Goal: Find contact information

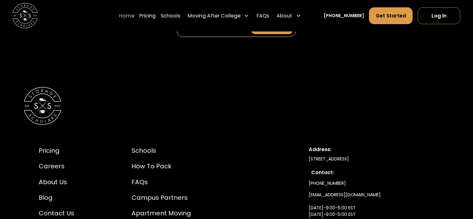
scroll to position [2231, 0]
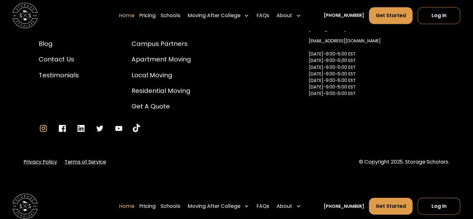
click at [47, 124] on icon "Go to Instagram" at bounding box center [43, 128] width 9 height 9
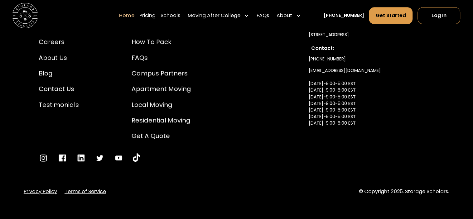
scroll to position [2154, 0]
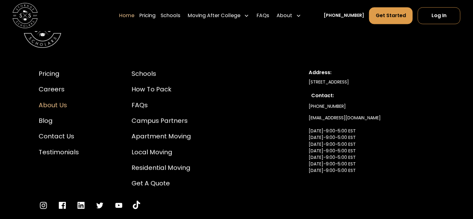
click at [60, 100] on div "About Us" at bounding box center [59, 104] width 40 height 9
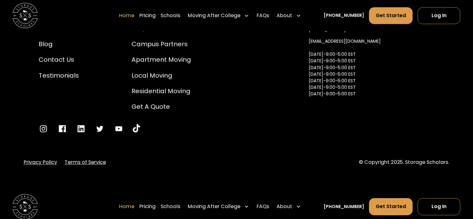
scroll to position [2231, 0]
click at [82, 158] on link "Terms of Service" at bounding box center [85, 161] width 41 height 7
click at [46, 158] on link "Privacy Policy" at bounding box center [40, 161] width 33 height 7
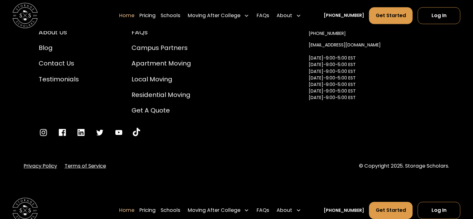
scroll to position [2220, 0]
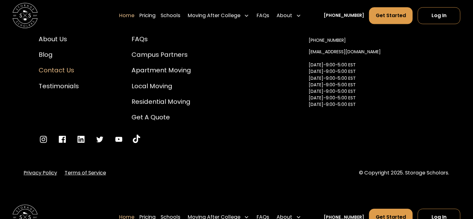
click at [72, 66] on div "Contact Us" at bounding box center [59, 70] width 40 height 9
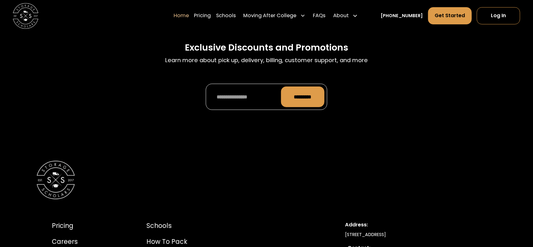
scroll to position [2139, 0]
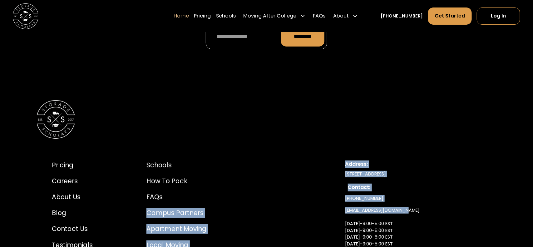
drag, startPoint x: 384, startPoint y: 184, endPoint x: 317, endPoint y: 184, distance: 67.7
click at [317, 184] on div "Pricing Careers About Us Blog Contact Us Testimonials Schools How to Pack FAQs …" at bounding box center [267, 232] width 460 height 174
click at [337, 197] on div "Pricing Careers About Us Blog Contact Us Testimonials Schools How to Pack FAQs …" at bounding box center [267, 232] width 460 height 174
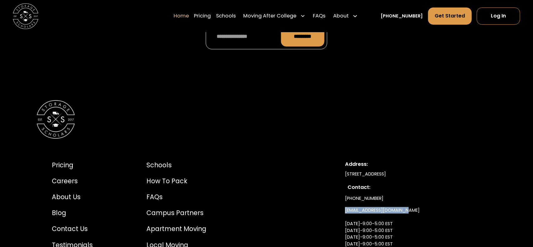
drag, startPoint x: 341, startPoint y: 201, endPoint x: 408, endPoint y: 202, distance: 67.1
click at [408, 197] on div "Pricing Careers About Us Blog Contact Us Testimonials Schools How to Pack FAQs …" at bounding box center [267, 232] width 460 height 174
drag, startPoint x: 338, startPoint y: 187, endPoint x: 404, endPoint y: 185, distance: 65.2
click at [404, 185] on div "Pricing Careers About Us Blog Contact Us Testimonials Schools How to Pack FAQs …" at bounding box center [267, 232] width 460 height 174
click at [400, 192] on div "(336) 815-0100 info@storagescholars.com Monday-9:00-5:00 EST Tuesday-9:00-5:00 …" at bounding box center [413, 237] width 136 height 91
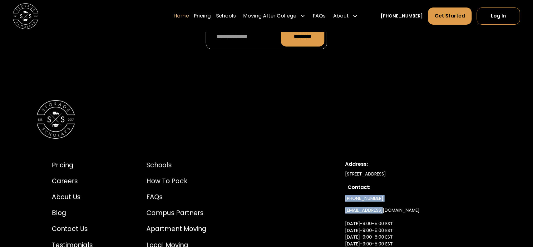
drag, startPoint x: 382, startPoint y: 192, endPoint x: 341, endPoint y: 187, distance: 41.5
click at [343, 187] on div "Pricing Careers About Us Blog Contact Us Testimonials Schools How to Pack FAQs …" at bounding box center [267, 232] width 460 height 174
click at [340, 186] on div "Pricing Careers About Us Blog Contact Us Testimonials Schools How to Pack FAQs …" at bounding box center [267, 232] width 460 height 174
copy link "[PHONE_NUMBER]"
drag, startPoint x: 341, startPoint y: 185, endPoint x: 385, endPoint y: 187, distance: 43.4
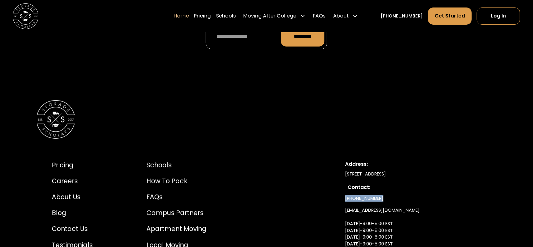
click at [385, 187] on div "Pricing Careers About Us Blog Contact Us Testimonials Schools How to Pack FAQs …" at bounding box center [267, 232] width 460 height 174
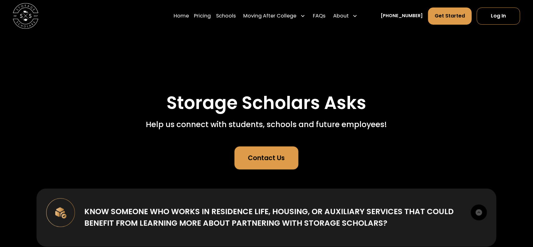
click at [287, 155] on link "Contact Us" at bounding box center [266, 157] width 64 height 23
